Goal: Use online tool/utility: Utilize a website feature to perform a specific function

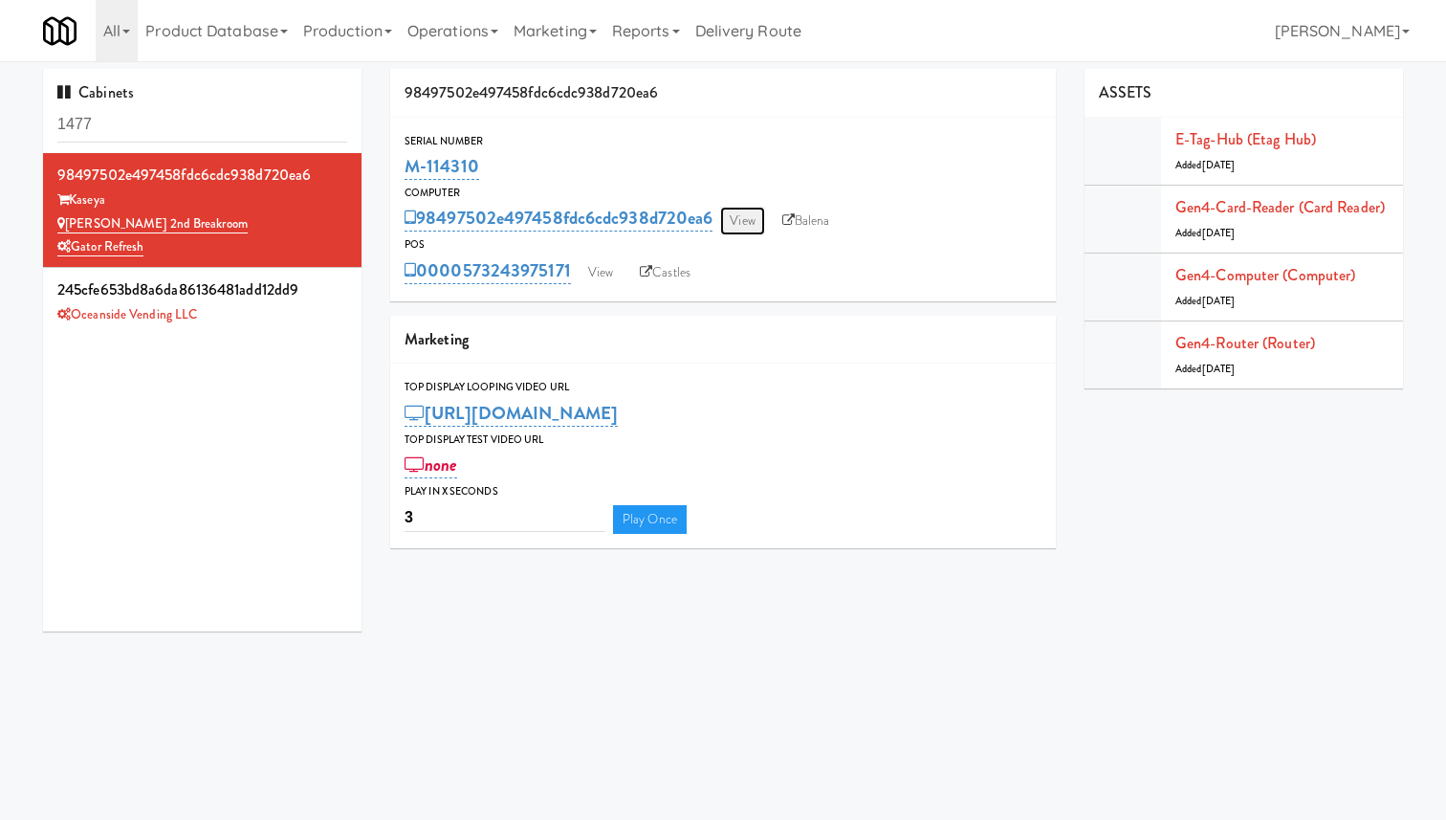
click at [746, 220] on link "View" at bounding box center [742, 221] width 44 height 29
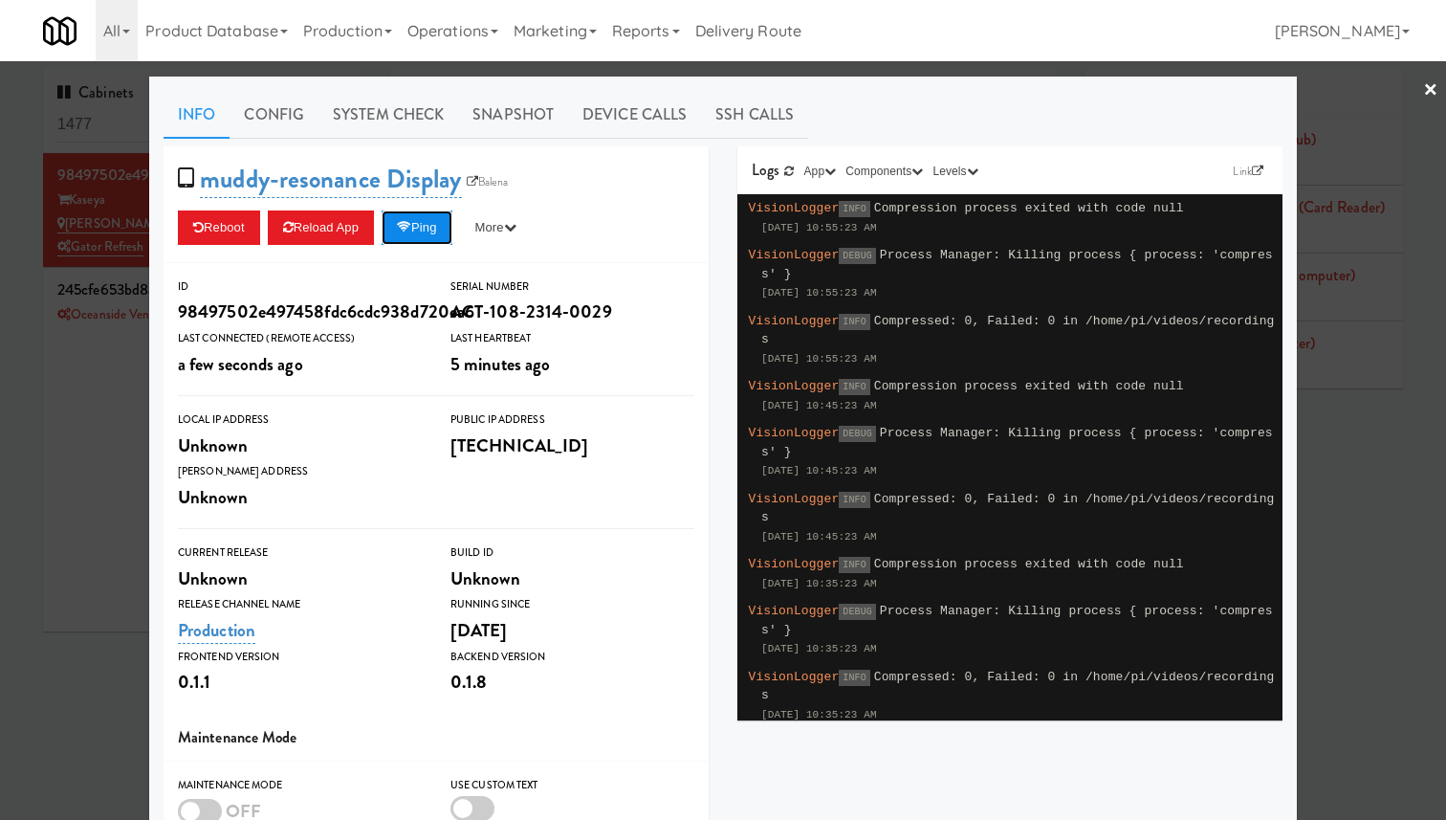
click at [452, 225] on button "Ping" at bounding box center [417, 227] width 71 height 34
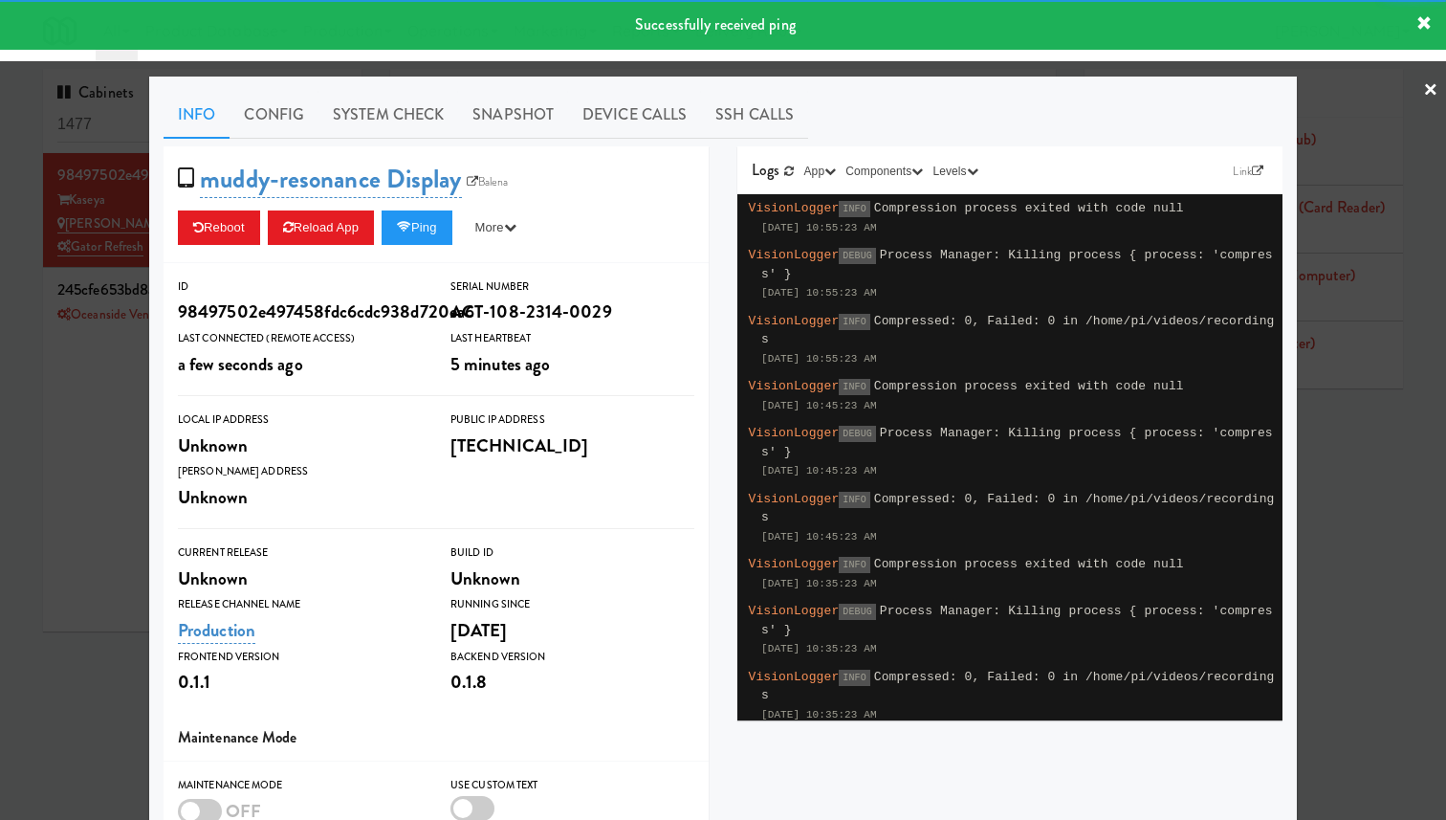
click at [102, 279] on div at bounding box center [723, 410] width 1446 height 820
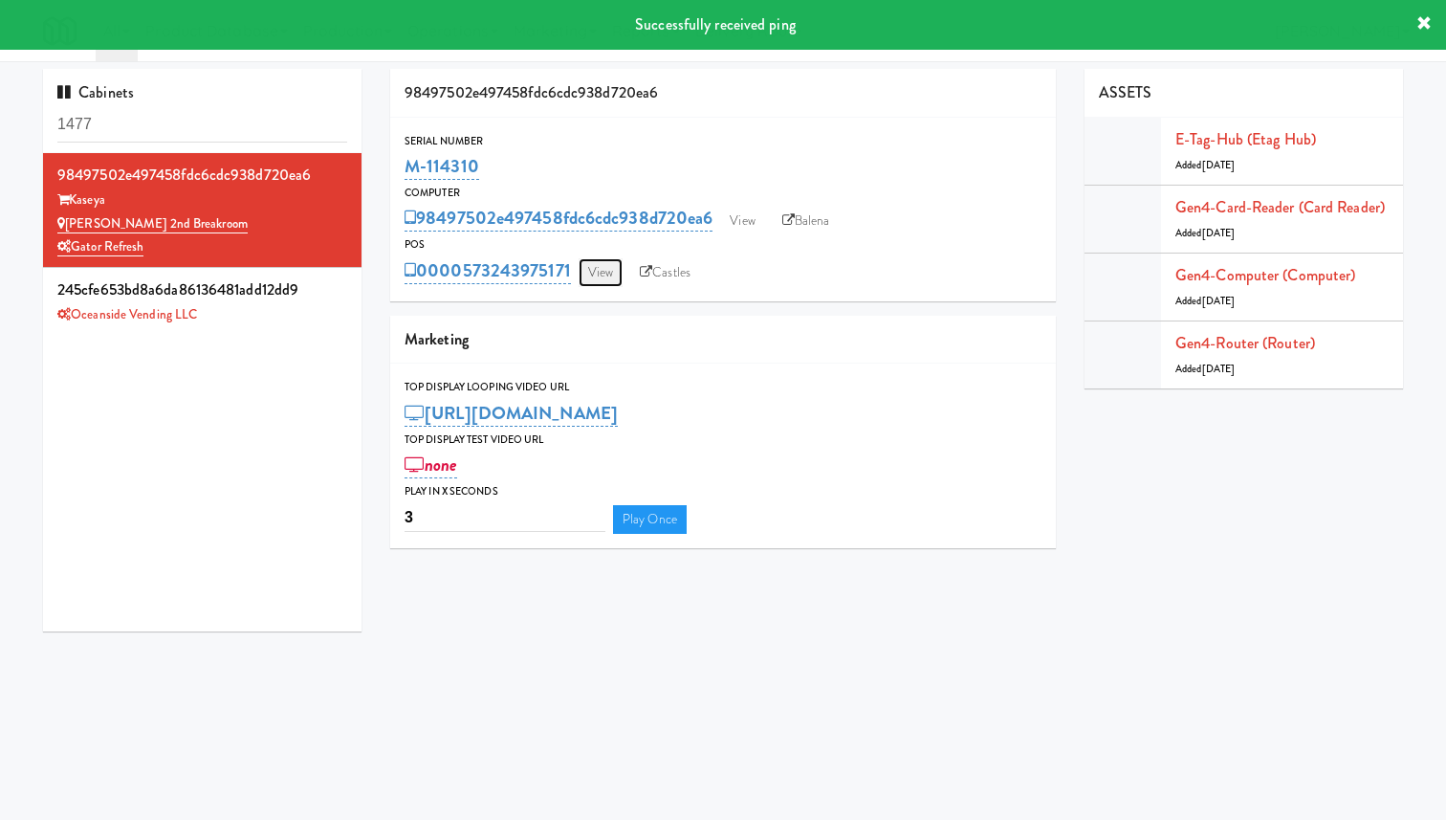
click at [604, 268] on link "View" at bounding box center [601, 272] width 44 height 29
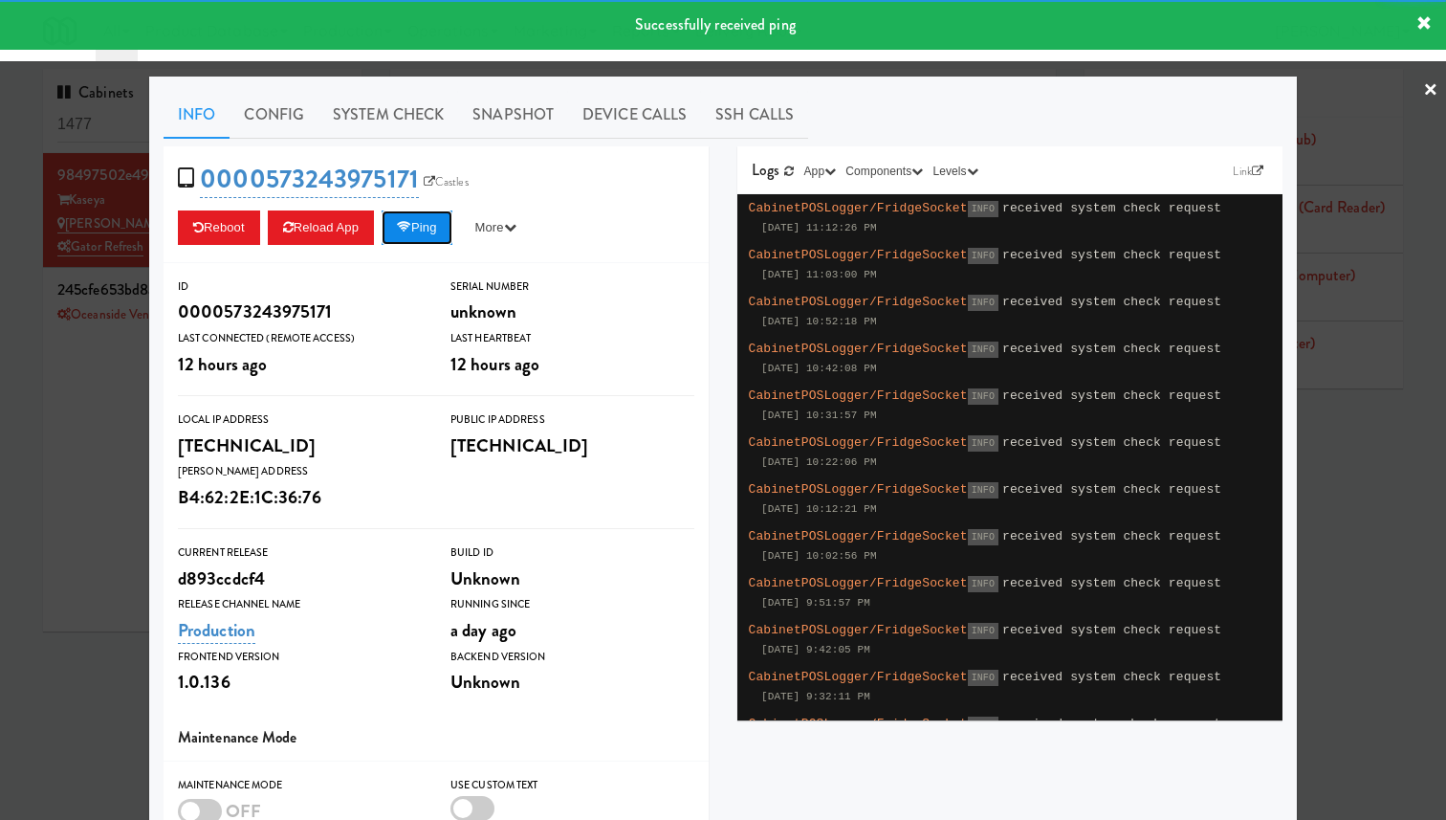
click at [428, 231] on button "Ping" at bounding box center [417, 227] width 71 height 34
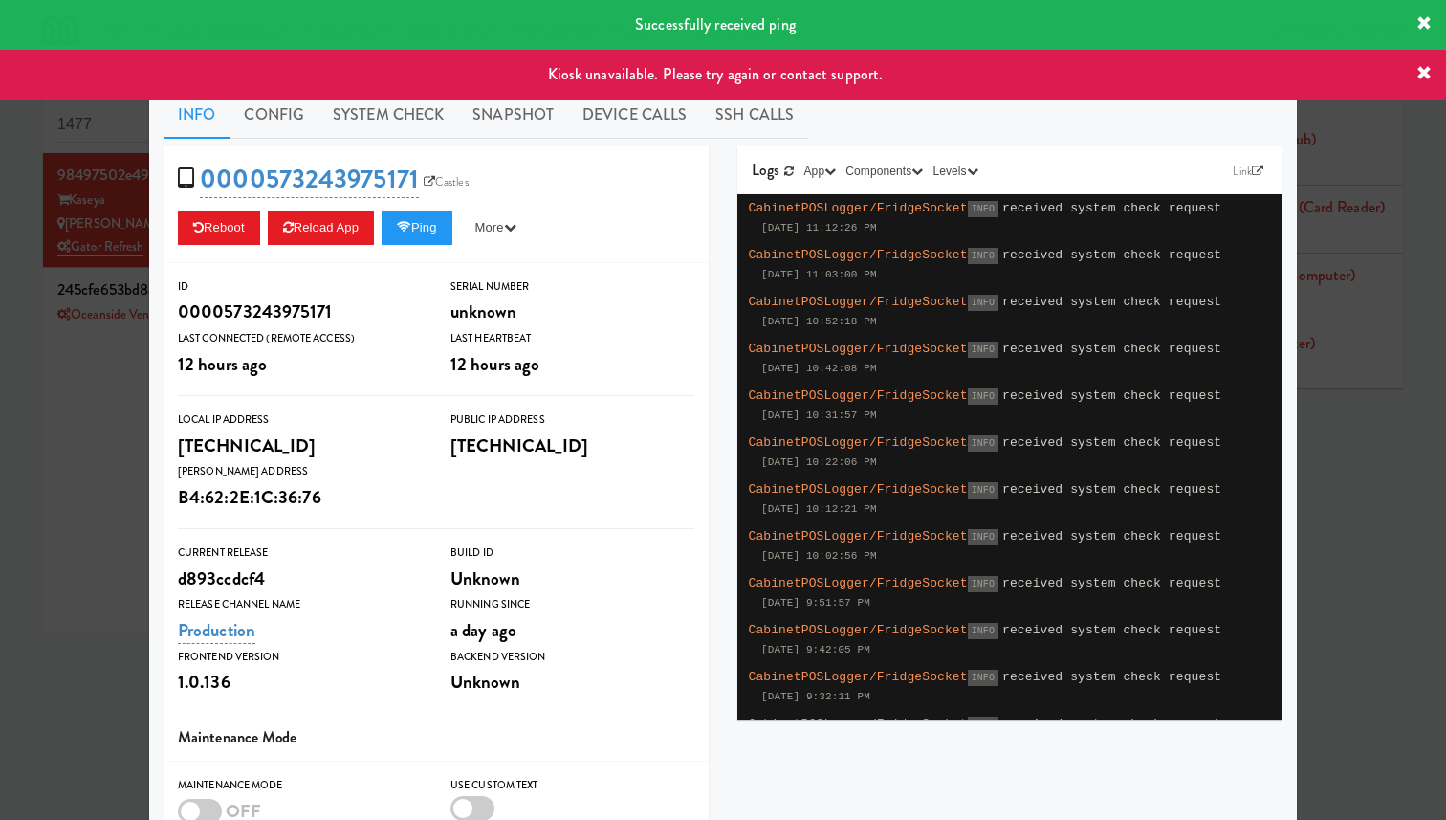
click at [76, 258] on div at bounding box center [723, 410] width 1446 height 820
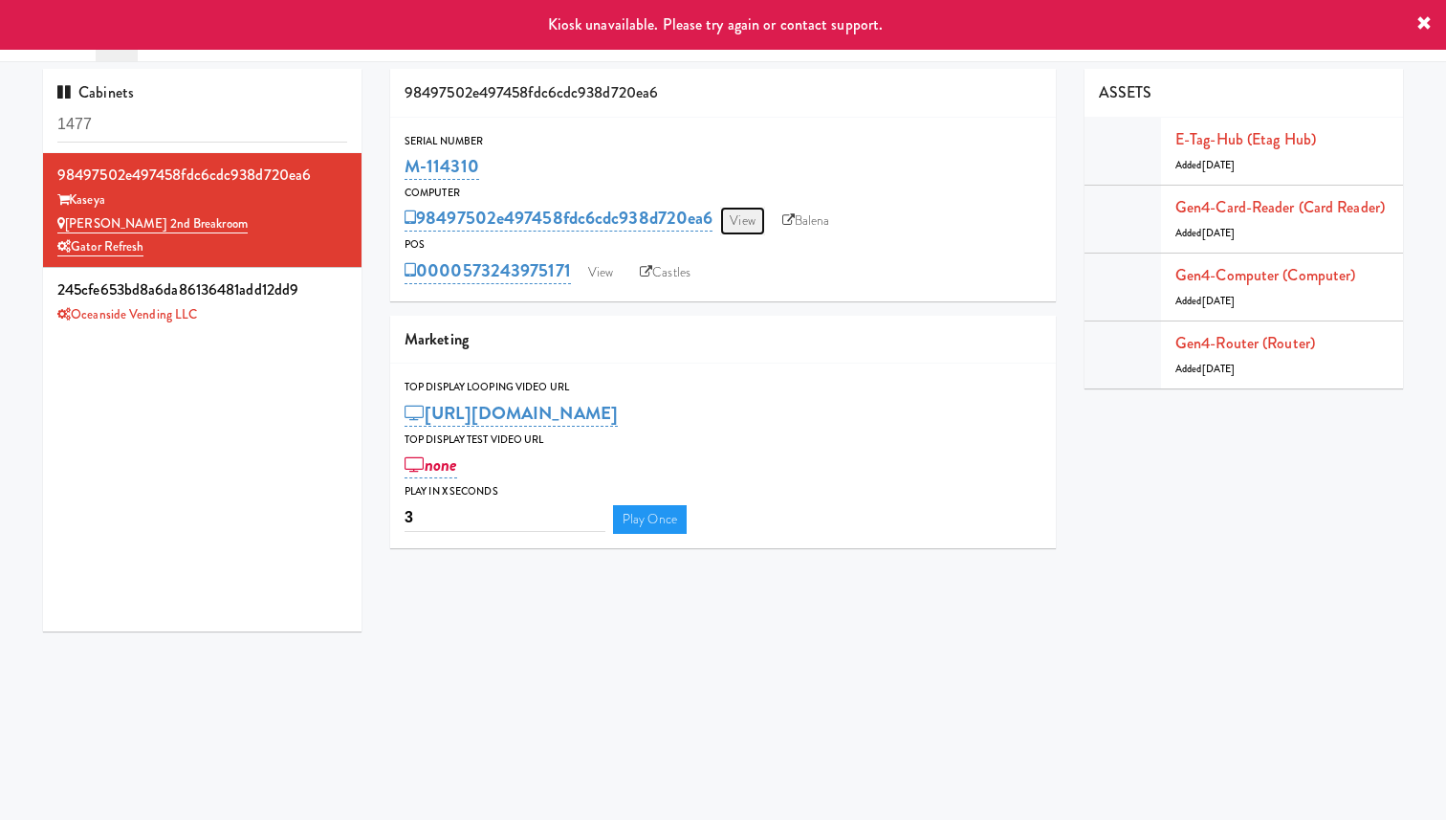
click at [746, 217] on link "View" at bounding box center [742, 221] width 44 height 29
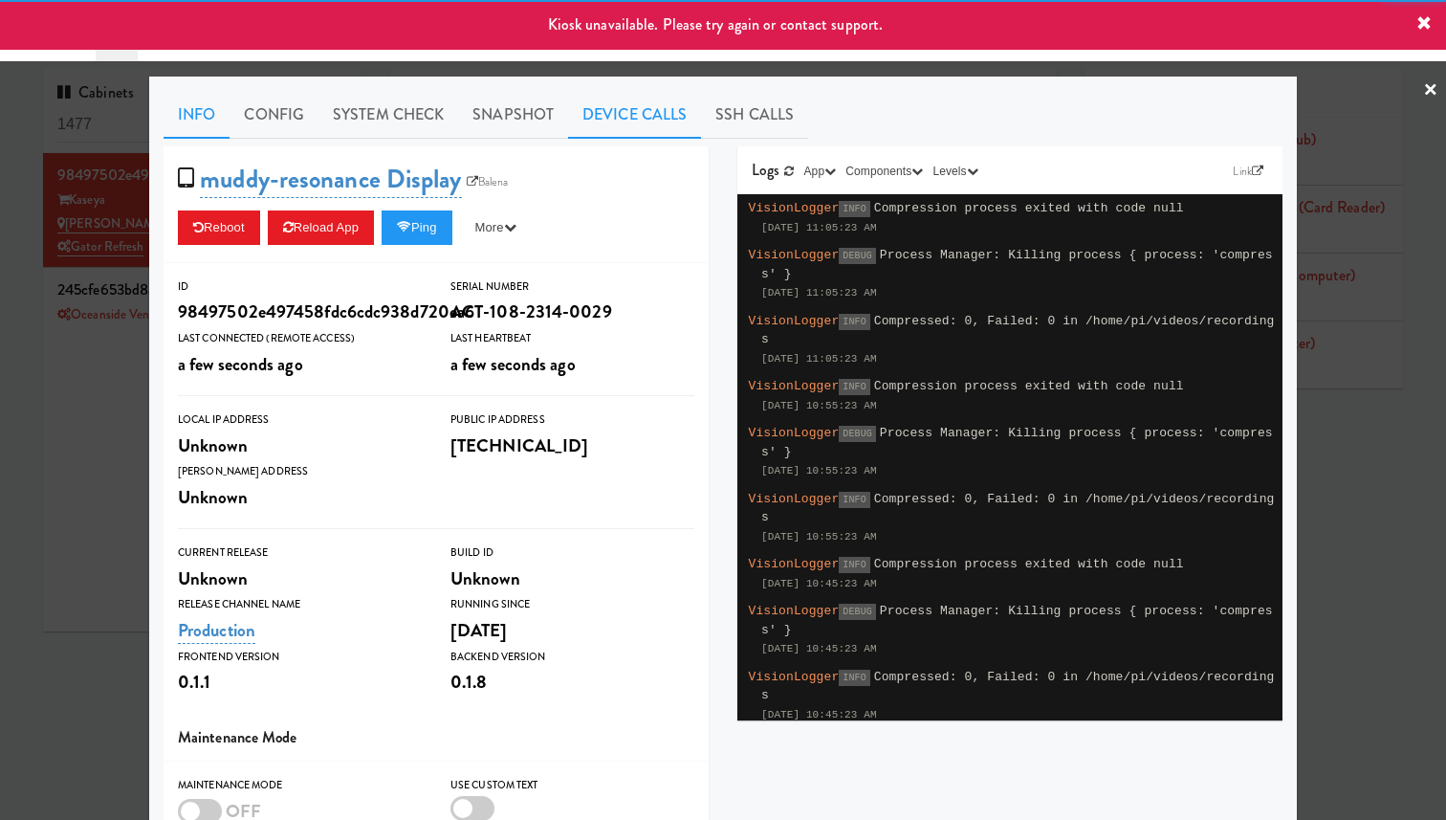
click at [626, 122] on link "Device Calls" at bounding box center [634, 115] width 133 height 48
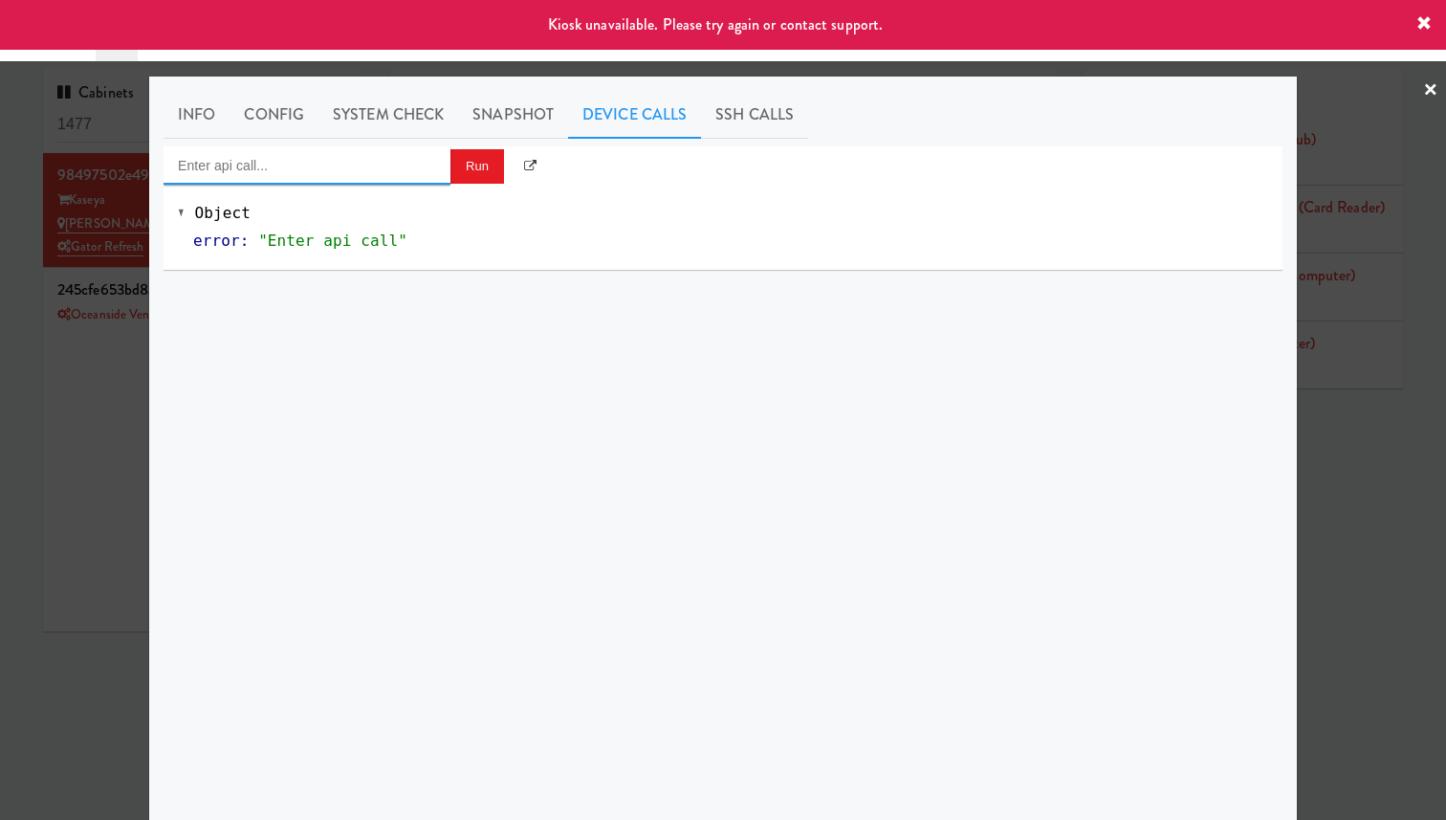
click at [391, 178] on input "Enter api call..." at bounding box center [307, 165] width 287 height 38
click at [393, 226] on div "[URL][TECHNICAL_ID]" at bounding box center [307, 221] width 258 height 25
type input "POS App Reload"
click at [479, 164] on button "Run" at bounding box center [477, 166] width 54 height 34
